Goal: Find specific page/section: Find specific page/section

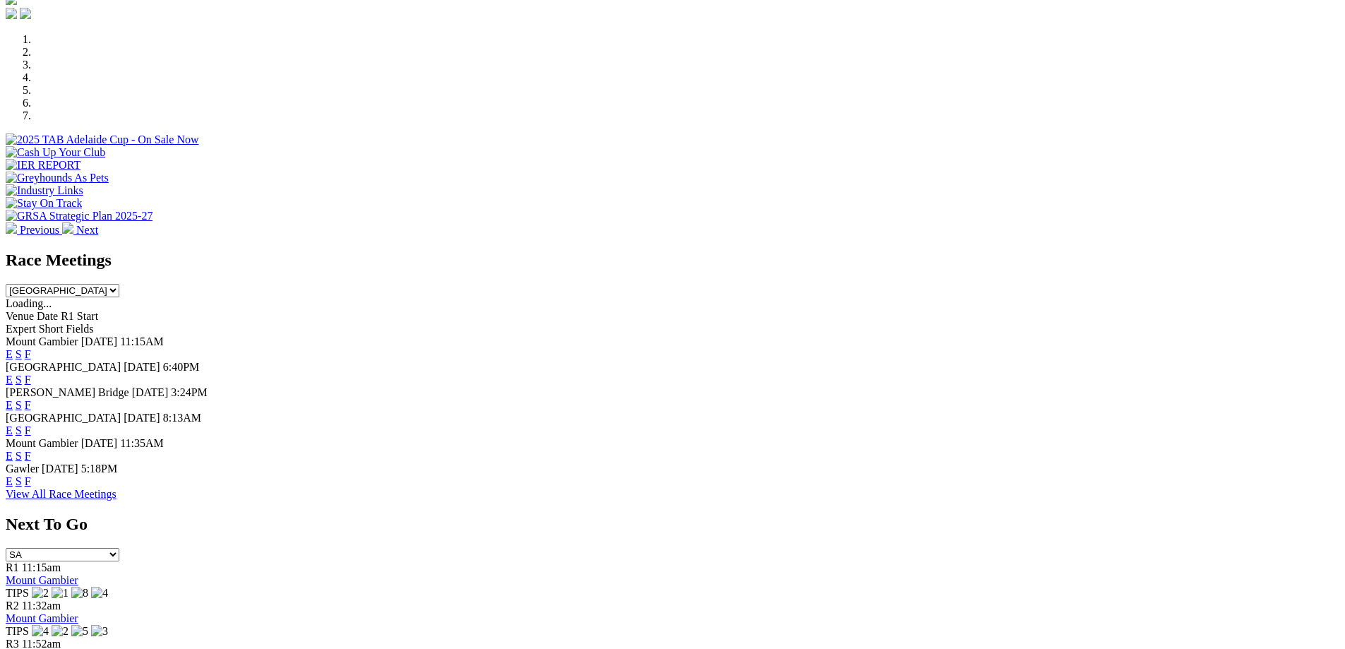
scroll to position [494, 0]
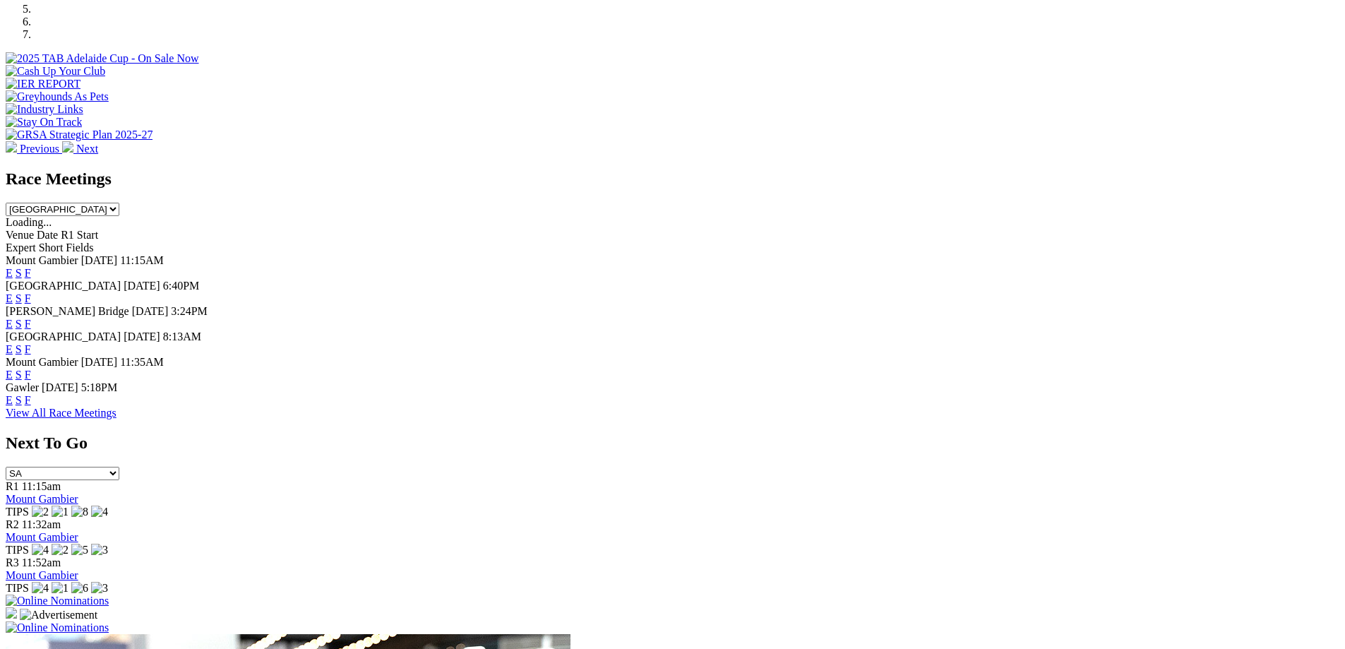
click at [31, 343] on link "F" at bounding box center [28, 349] width 6 height 12
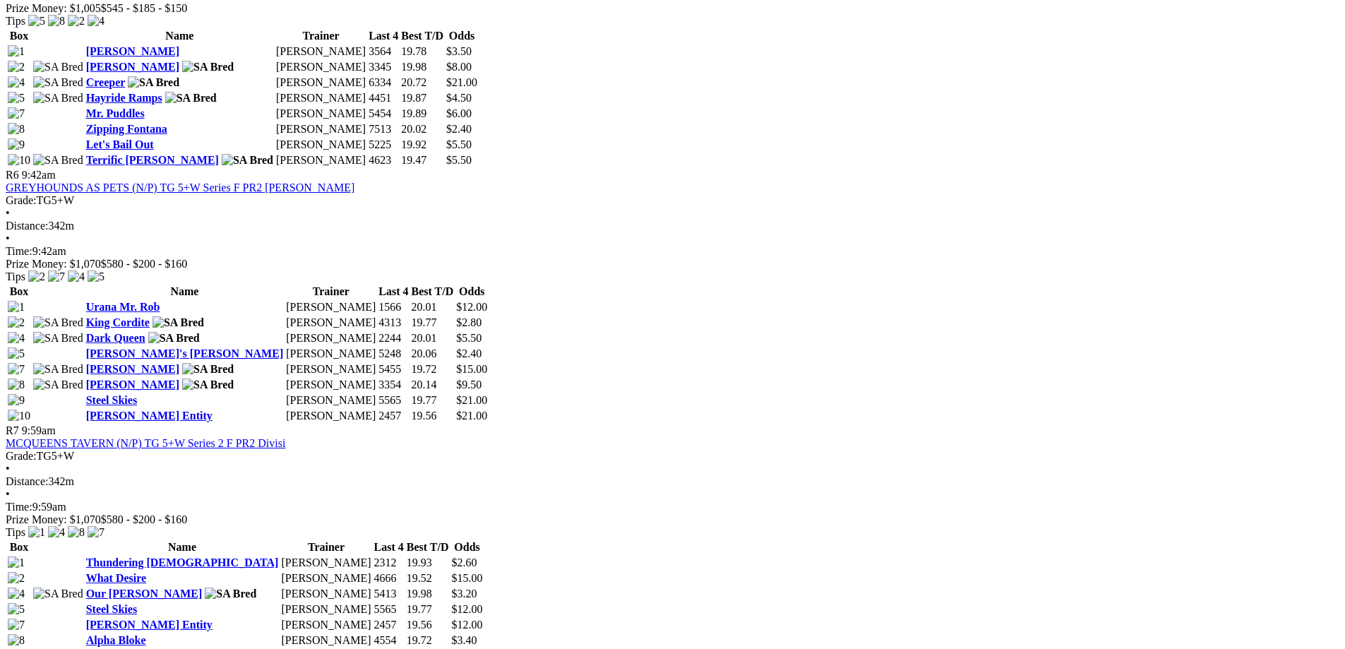
scroll to position [1483, 0]
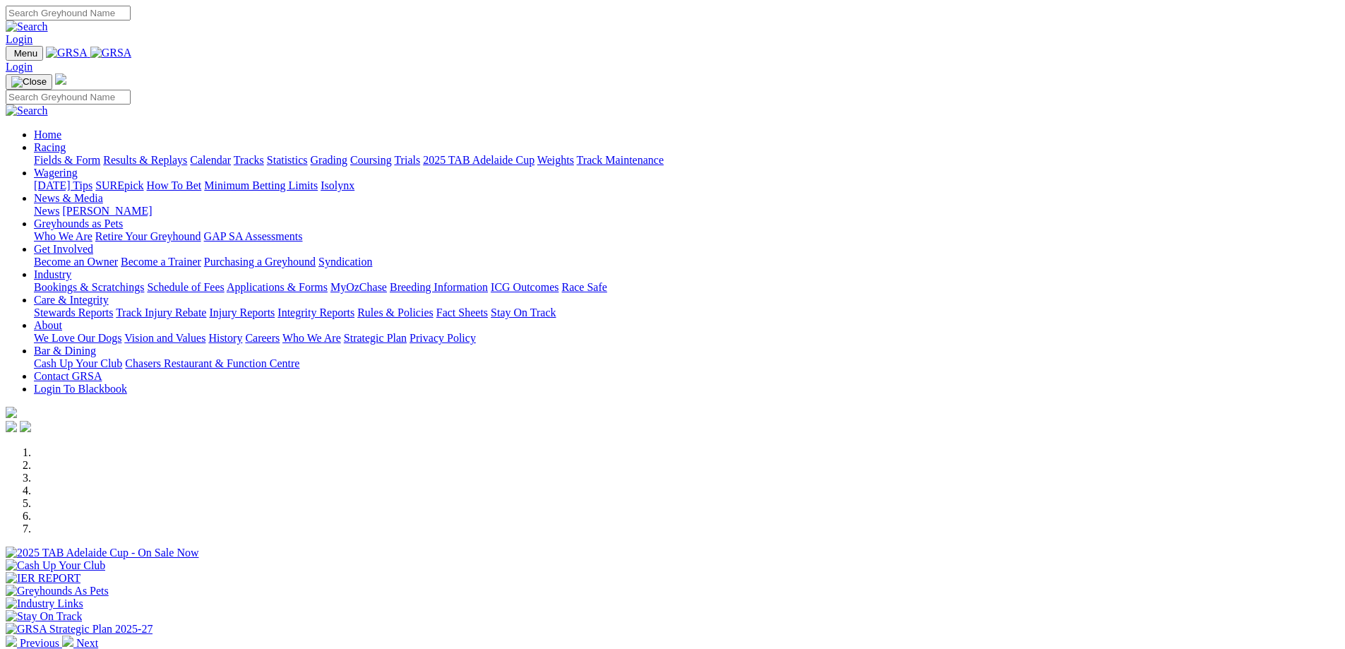
scroll to position [494, 0]
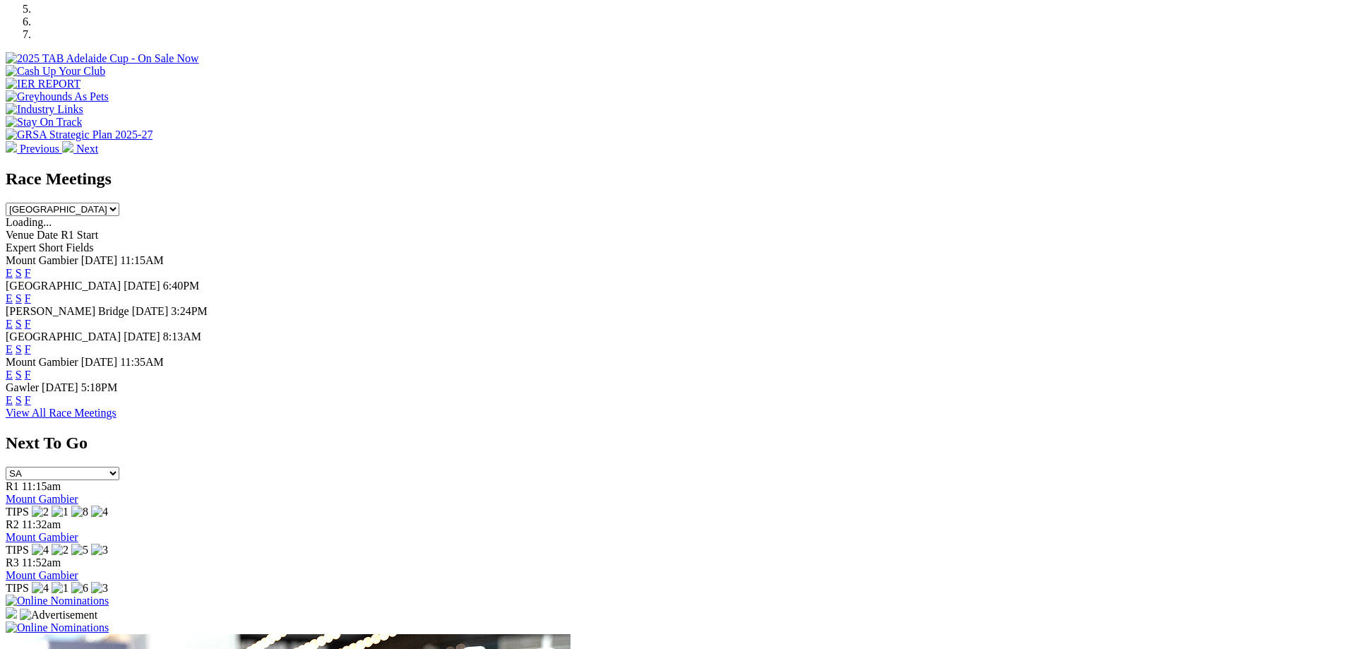
click at [31, 405] on link "F" at bounding box center [28, 400] width 6 height 12
